Goal: Transaction & Acquisition: Subscribe to service/newsletter

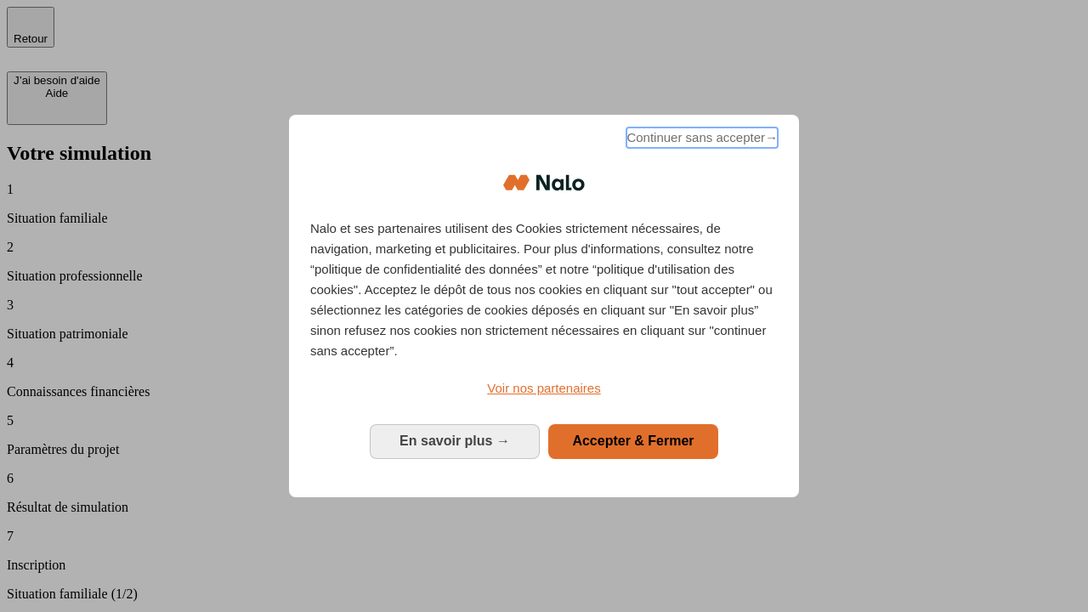
click at [700, 140] on span "Continuer sans accepter →" at bounding box center [701, 137] width 151 height 20
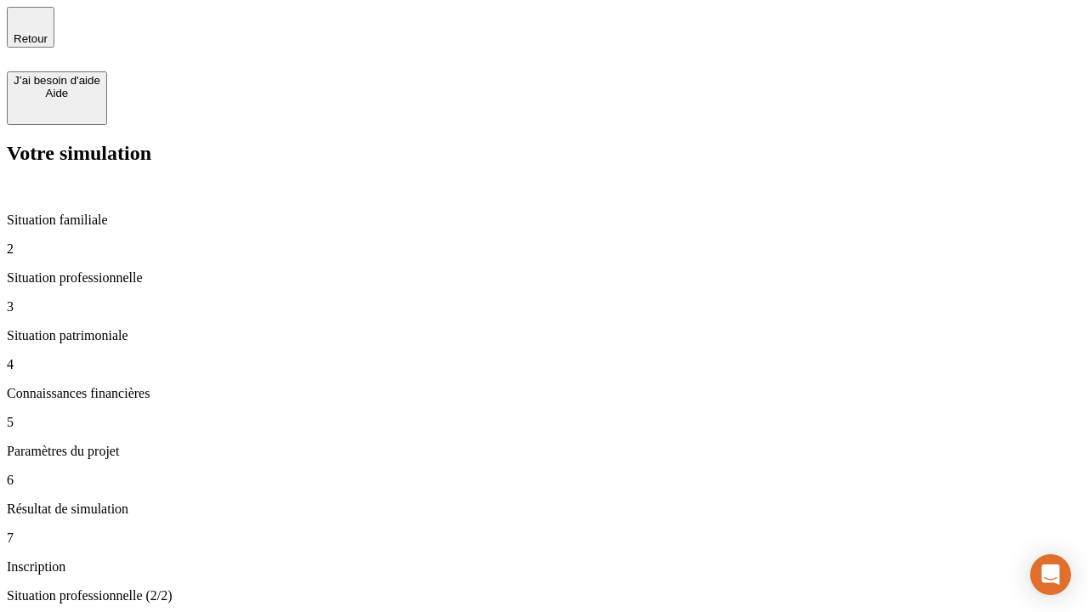
type input "30 000"
type input "1 000"
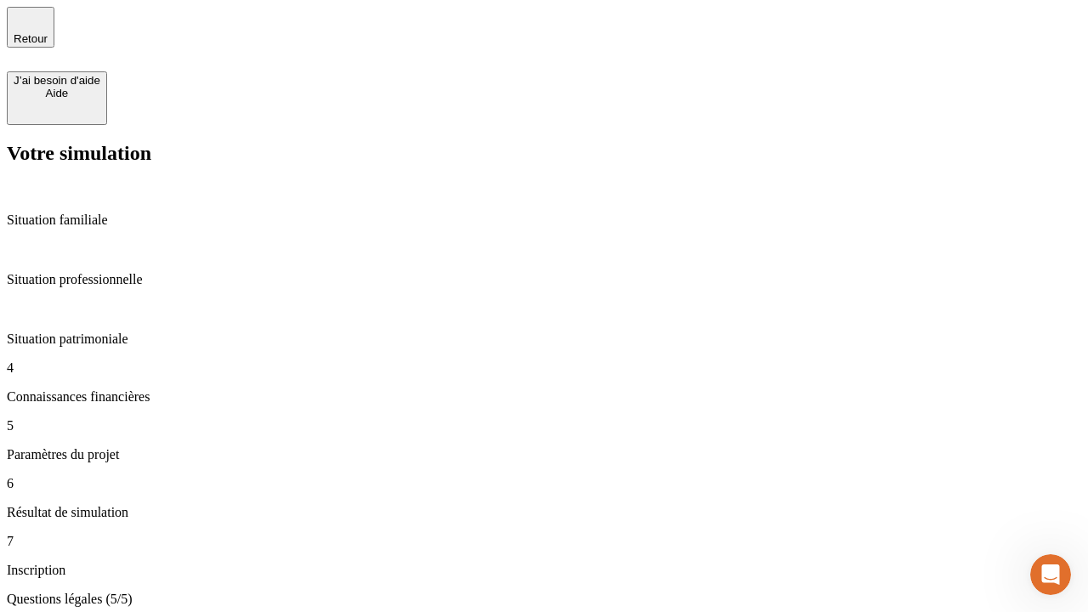
type input "65"
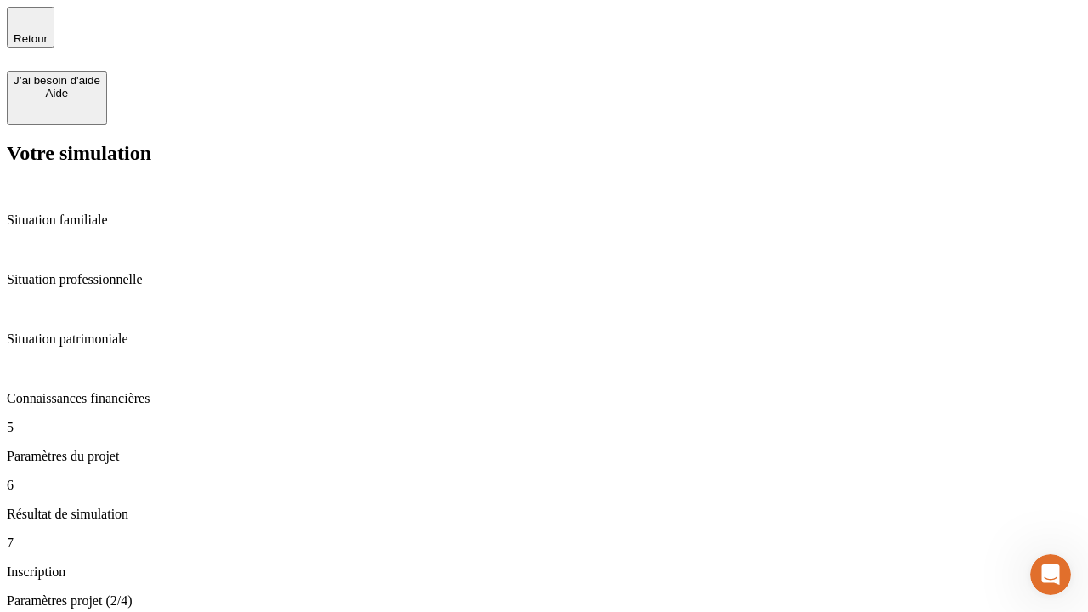
type input "5 000"
type input "640"
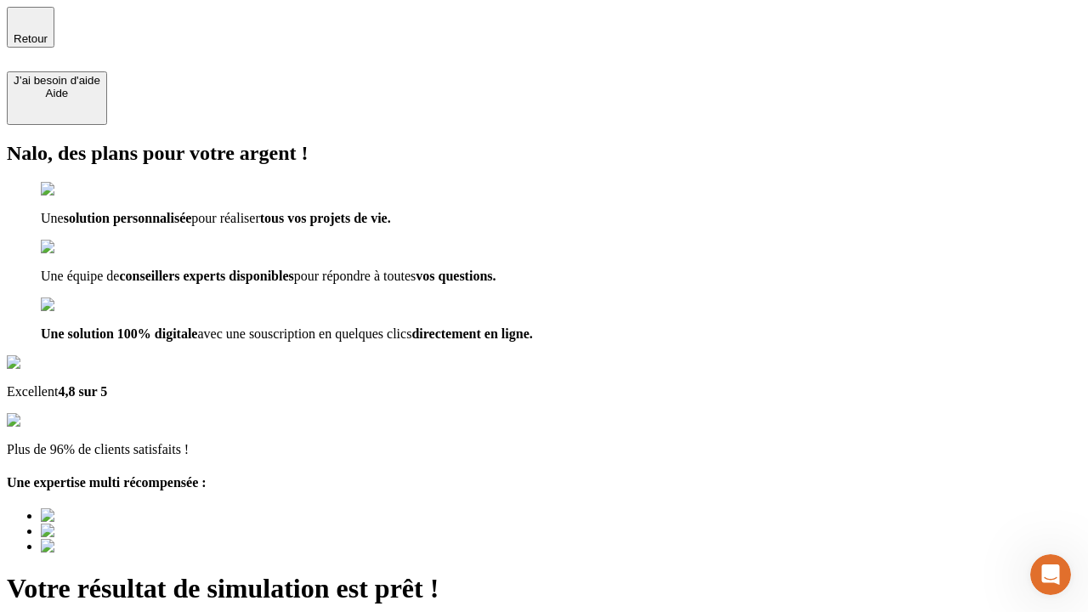
type input "[EMAIL_ADDRESS][DOMAIN_NAME]"
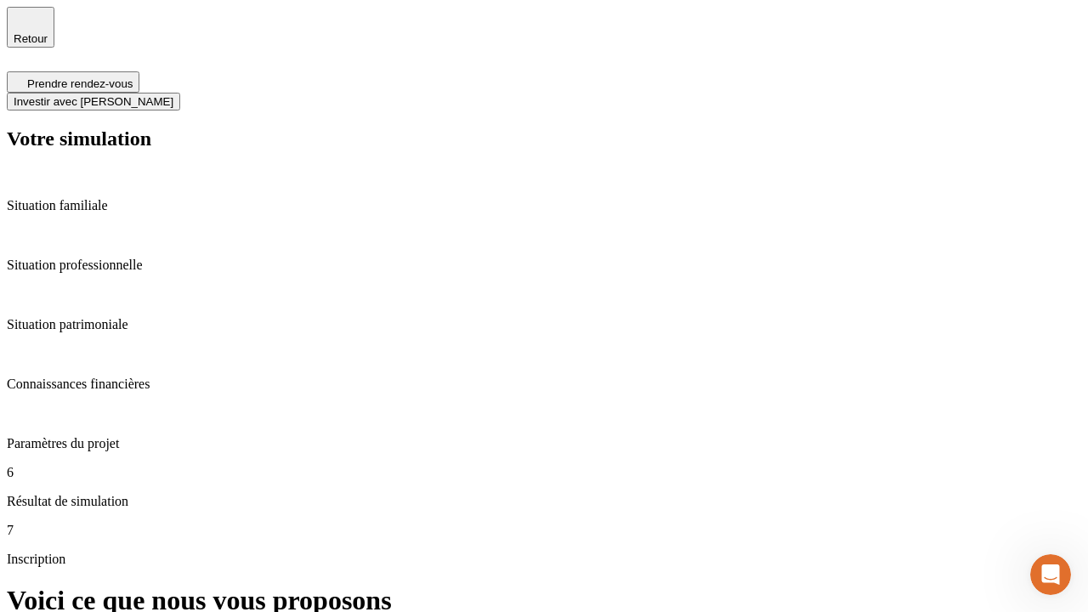
click at [173, 95] on span "Investir avec [PERSON_NAME]" at bounding box center [94, 101] width 160 height 13
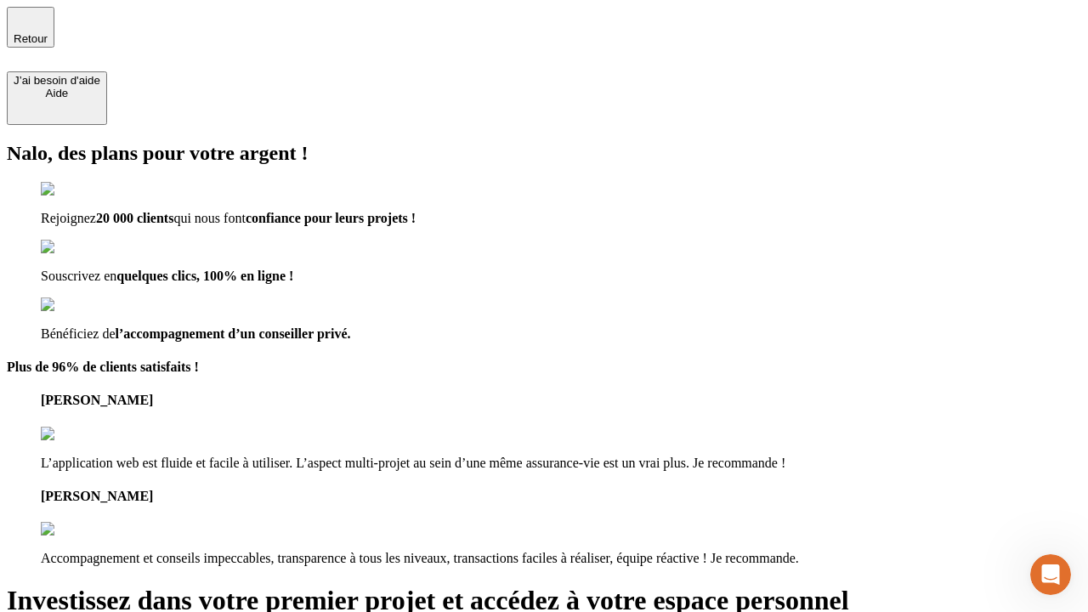
type input "[PERSON_NAME][EMAIL_ADDRESS][DOMAIN_NAME]"
